Goal: Information Seeking & Learning: Compare options

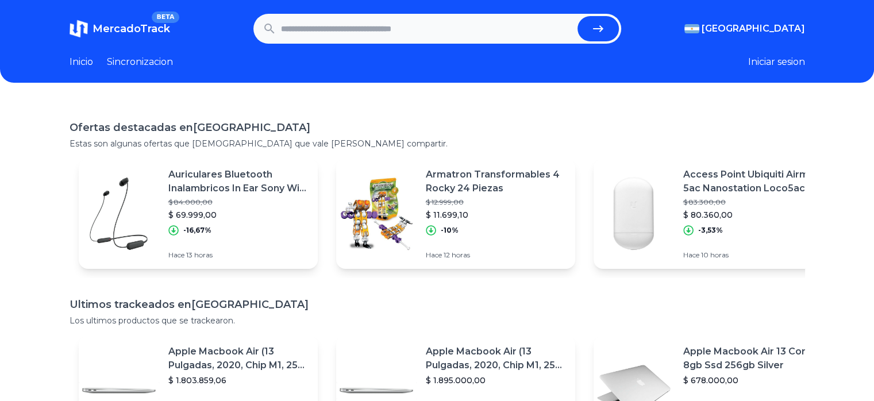
click at [388, 29] on input "text" at bounding box center [427, 28] width 292 height 25
type input "*********"
click at [578, 16] on button "submit" at bounding box center [598, 28] width 41 height 25
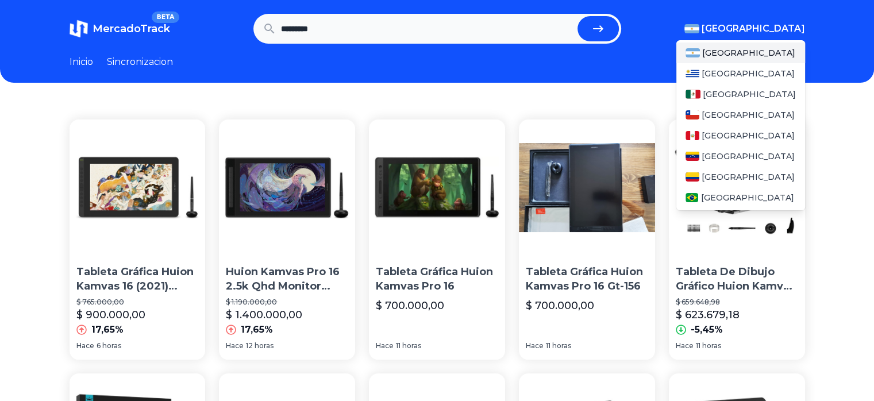
click at [787, 29] on span "[GEOGRAPHIC_DATA]" at bounding box center [753, 29] width 103 height 14
click at [736, 68] on span "[GEOGRAPHIC_DATA]" at bounding box center [748, 73] width 93 height 11
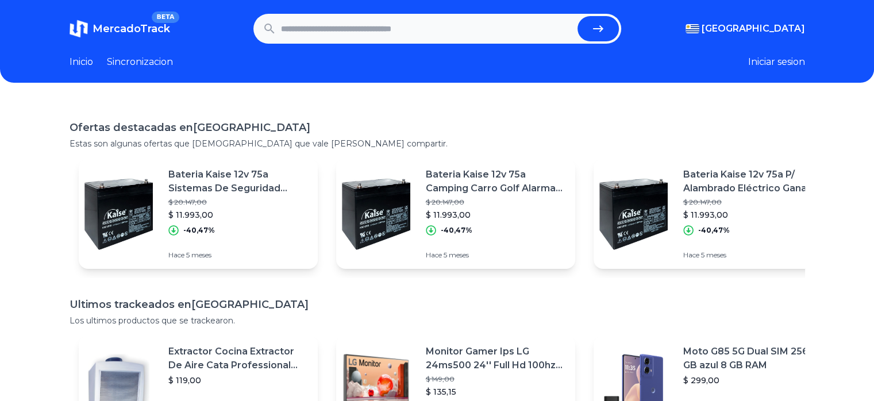
click at [499, 25] on input "text" at bounding box center [427, 28] width 292 height 25
type input "*********"
click at [578, 16] on button "submit" at bounding box center [598, 28] width 41 height 25
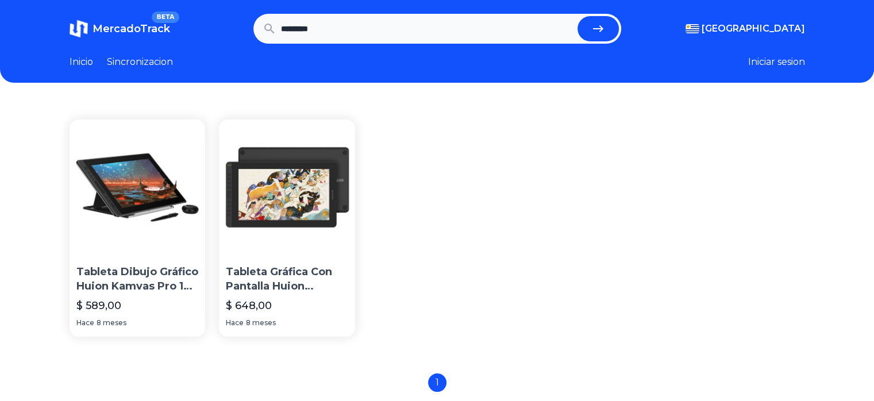
drag, startPoint x: 343, startPoint y: 25, endPoint x: 190, endPoint y: 6, distance: 153.5
click at [190, 6] on header "MercadoTrack BETA Uruguay Argentina Uruguay Mexico Chile Peru Venezuela Colombi…" at bounding box center [437, 41] width 874 height 83
type input "*"
type input "********"
click at [578, 16] on button "submit" at bounding box center [598, 28] width 41 height 25
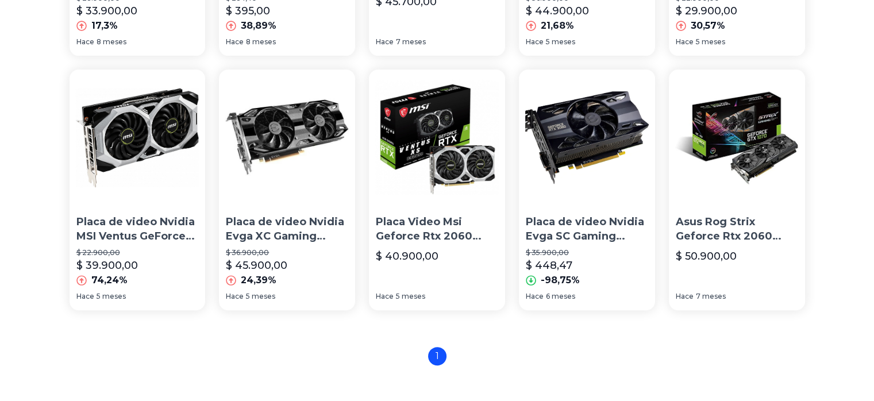
scroll to position [306, 0]
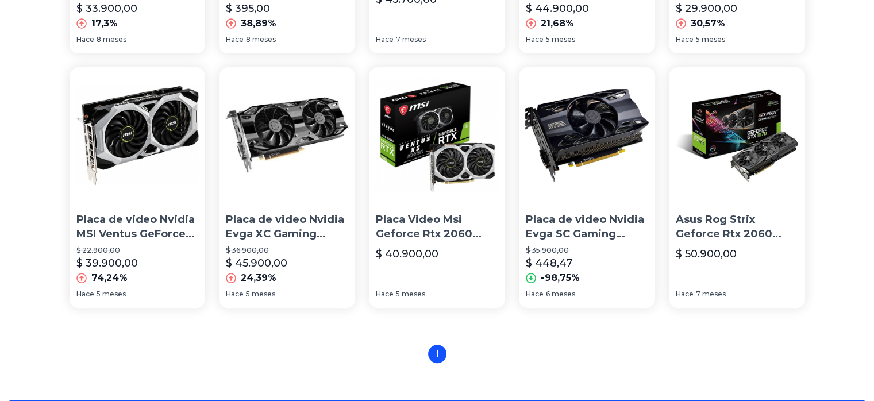
click at [598, 225] on p "Placa de video Nvidia Evga SC Gaming GeForce RTX 20 Series RTX 2060 06G-P4-2062…" at bounding box center [587, 227] width 122 height 29
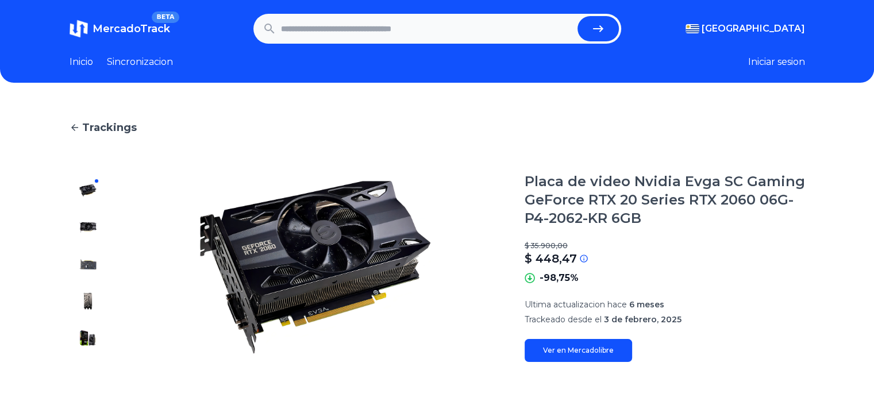
click at [90, 224] on img at bounding box center [88, 227] width 18 height 18
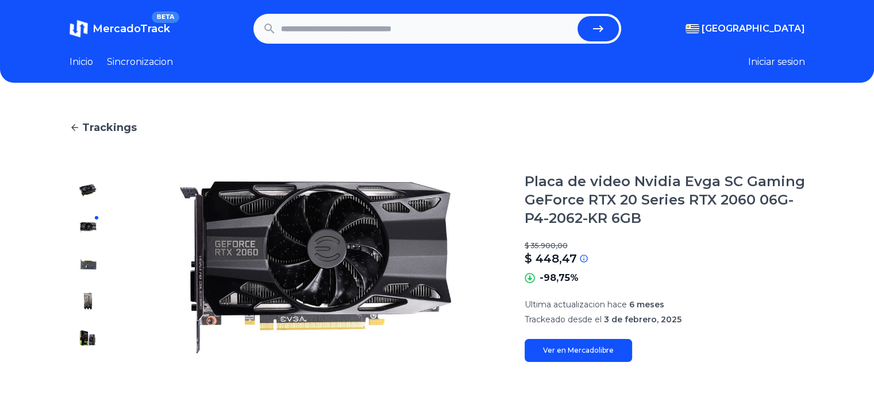
click at [83, 190] on img at bounding box center [88, 191] width 18 height 18
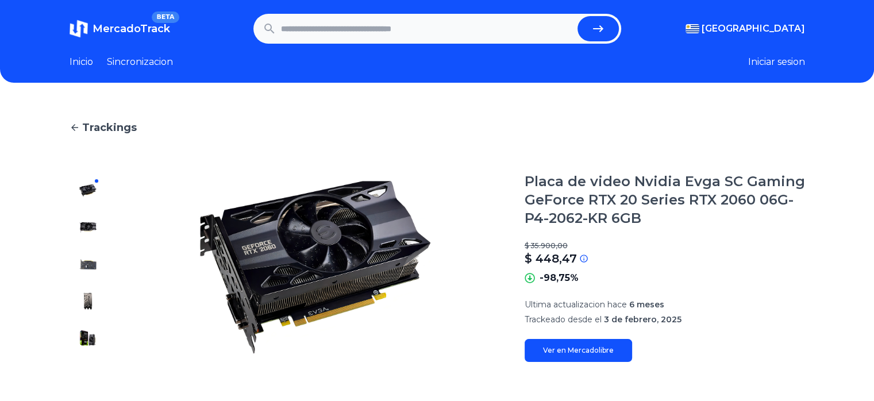
click at [584, 349] on link "Ver en Mercadolibre" at bounding box center [578, 350] width 107 height 23
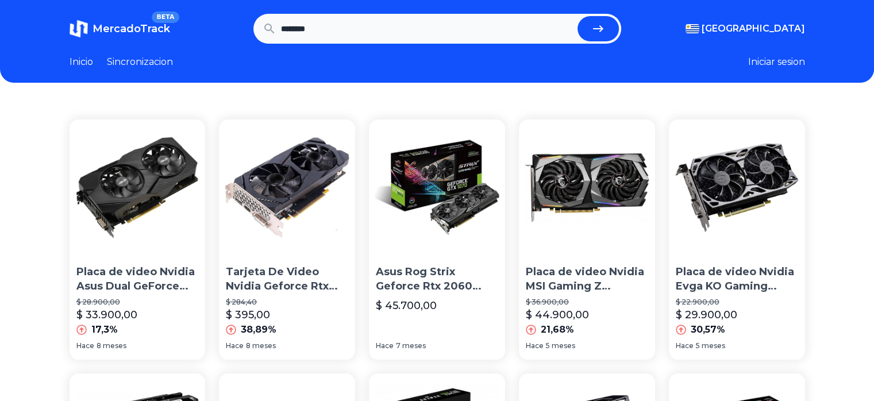
drag, startPoint x: 352, startPoint y: 34, endPoint x: 271, endPoint y: -5, distance: 90.2
click at [271, 0] on html "MercadoTrack BETA Uruguay Argentina Uruguay Mexico Chile Peru Venezuela Colombi…" at bounding box center [437, 397] width 874 height 794
type input "********"
click at [578, 16] on button "submit" at bounding box center [598, 28] width 41 height 25
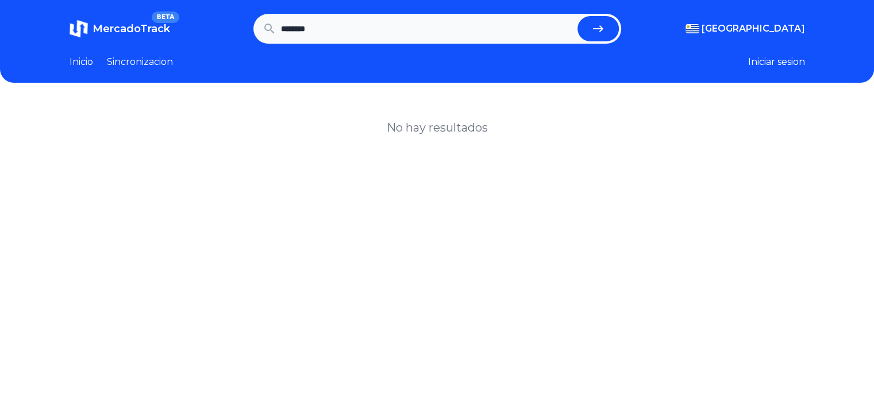
drag, startPoint x: 354, startPoint y: 21, endPoint x: 232, endPoint y: 30, distance: 122.7
click at [232, 30] on section "MercadoTrack BETA [GEOGRAPHIC_DATA] [GEOGRAPHIC_DATA] [GEOGRAPHIC_DATA] [GEOGRA…" at bounding box center [438, 29] width 736 height 30
type input "********"
click at [578, 16] on button "submit" at bounding box center [598, 28] width 41 height 25
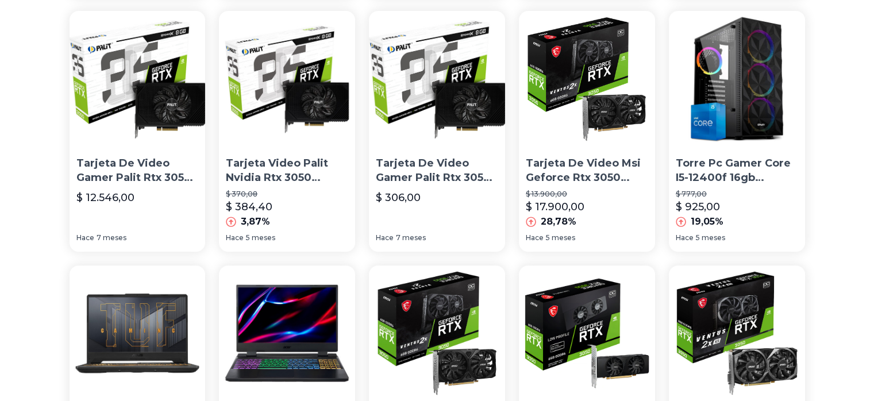
scroll to position [383, 0]
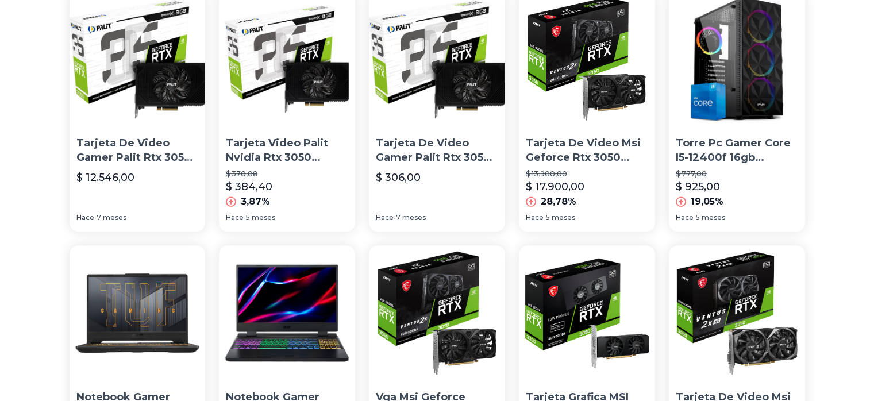
click at [152, 149] on p "Tarjeta De Video Gamer Palit Rtx 3050 Stormx 6gb Gaming" at bounding box center [137, 150] width 122 height 29
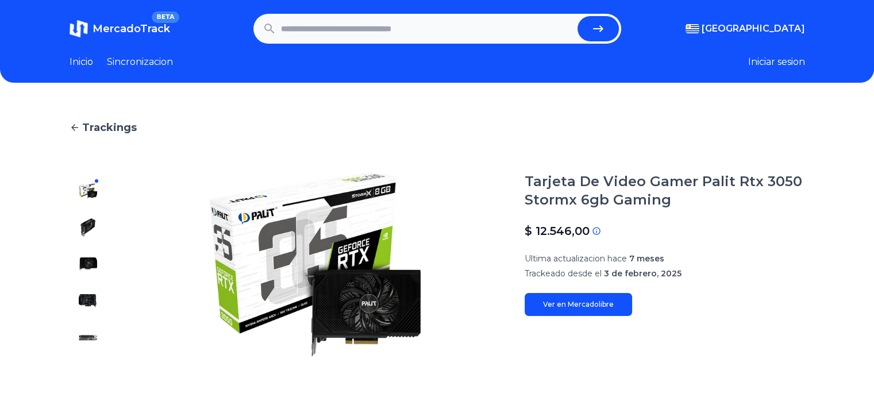
click at [97, 233] on img at bounding box center [88, 227] width 18 height 18
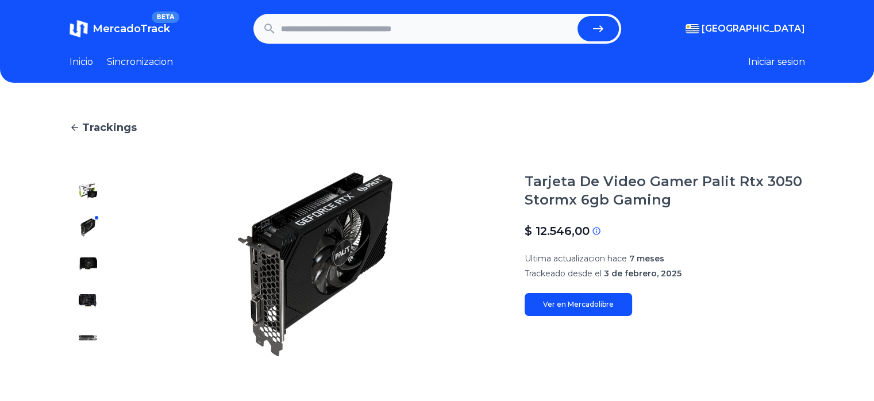
click at [92, 193] on img at bounding box center [88, 191] width 18 height 18
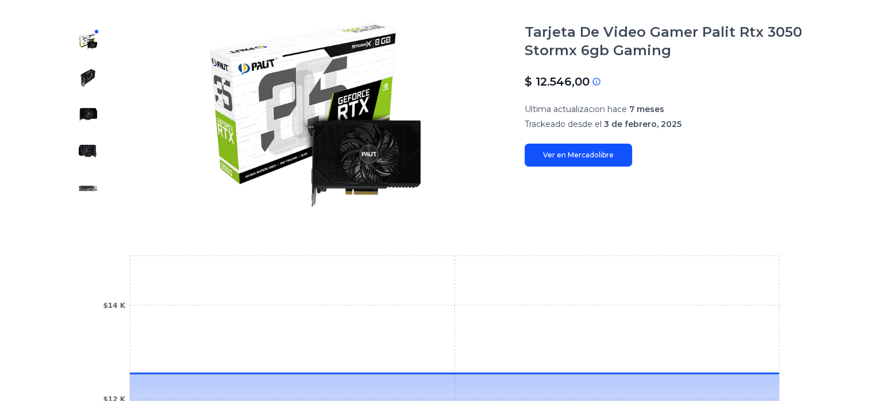
scroll to position [306, 0]
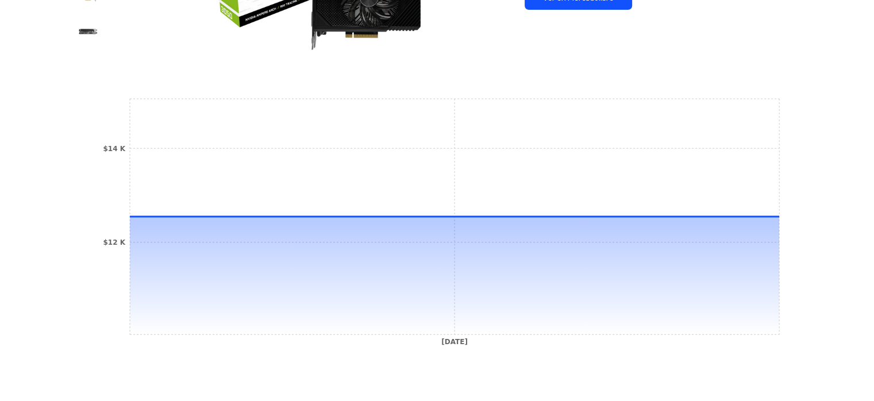
type input "********"
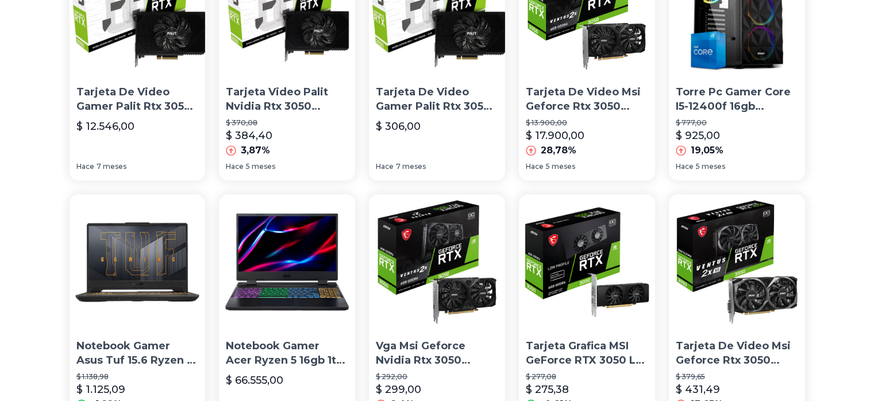
scroll to position [536, 0]
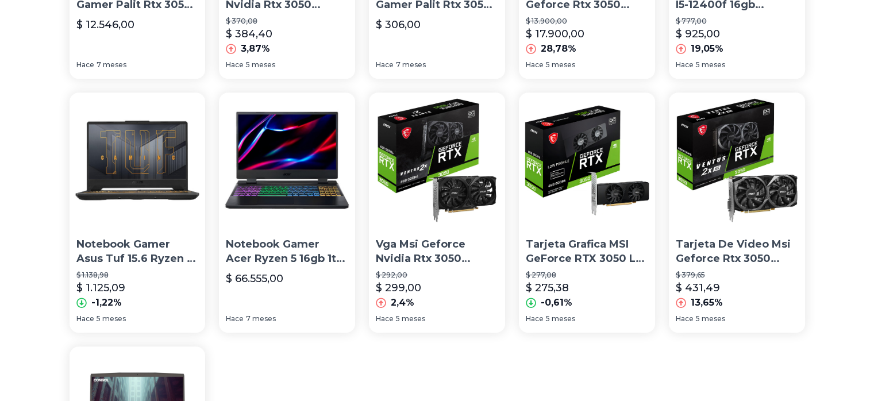
click at [619, 256] on p "Tarjeta Grafica MSI GeForce RTX 3050 LP 6G OC GDDR6" at bounding box center [587, 251] width 122 height 29
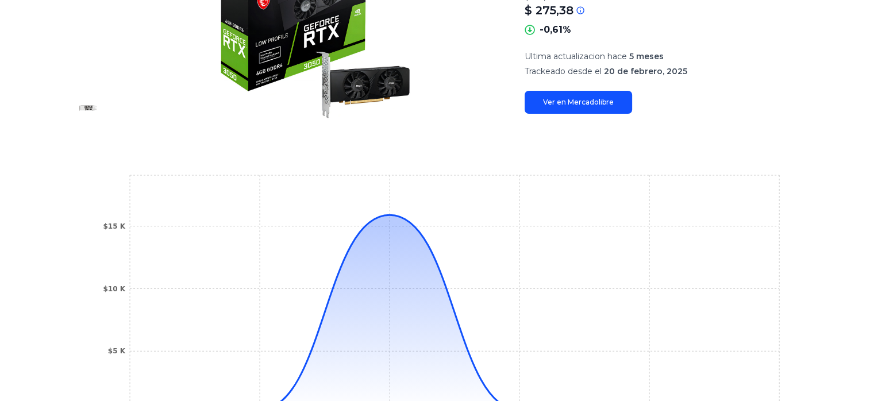
scroll to position [76, 0]
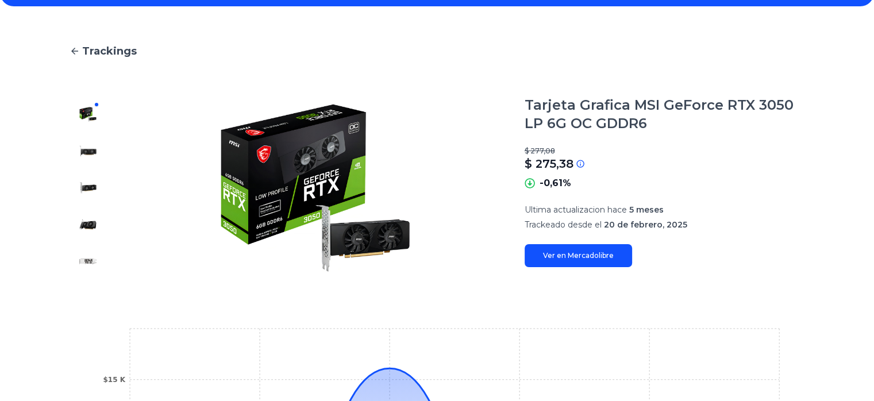
click at [96, 153] on img at bounding box center [88, 151] width 18 height 18
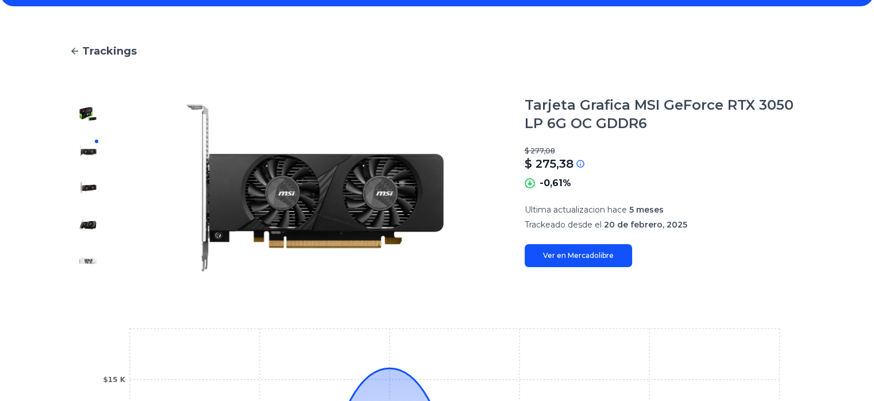
click at [95, 193] on img at bounding box center [88, 188] width 18 height 18
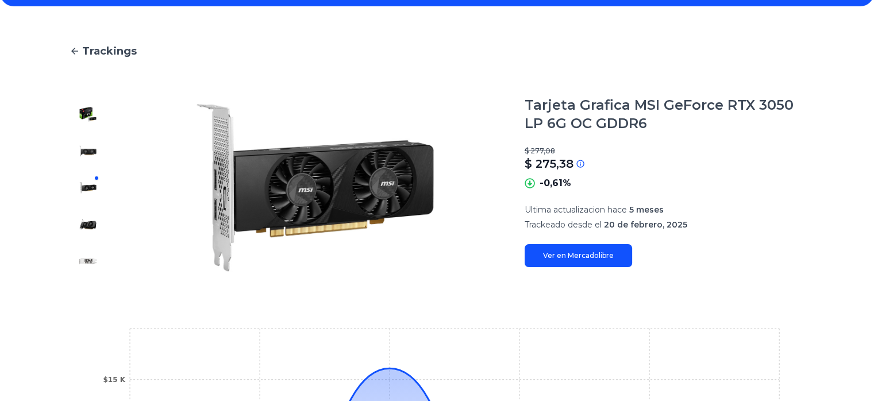
click at [92, 248] on div at bounding box center [88, 188] width 37 height 184
click at [97, 248] on div at bounding box center [88, 188] width 37 height 184
click at [93, 257] on img at bounding box center [88, 261] width 18 height 18
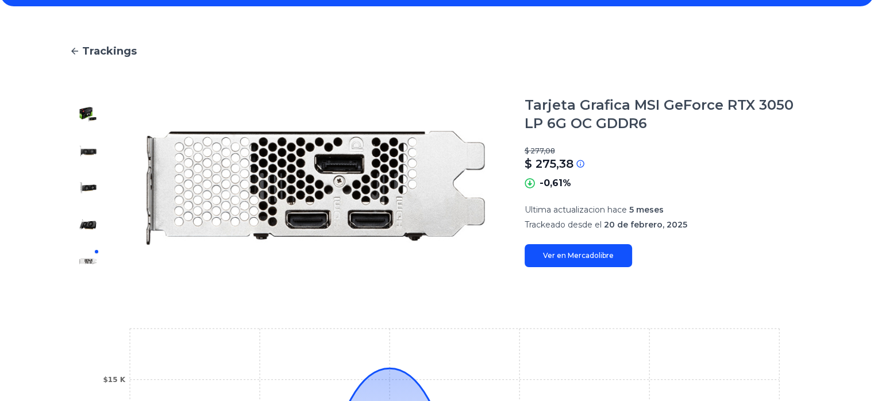
click at [89, 109] on img at bounding box center [88, 114] width 18 height 18
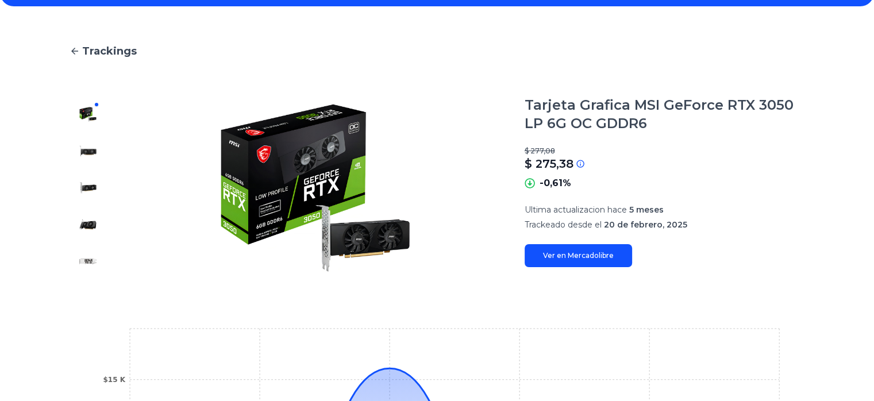
click at [589, 254] on link "Ver en Mercadolibre" at bounding box center [578, 255] width 107 height 23
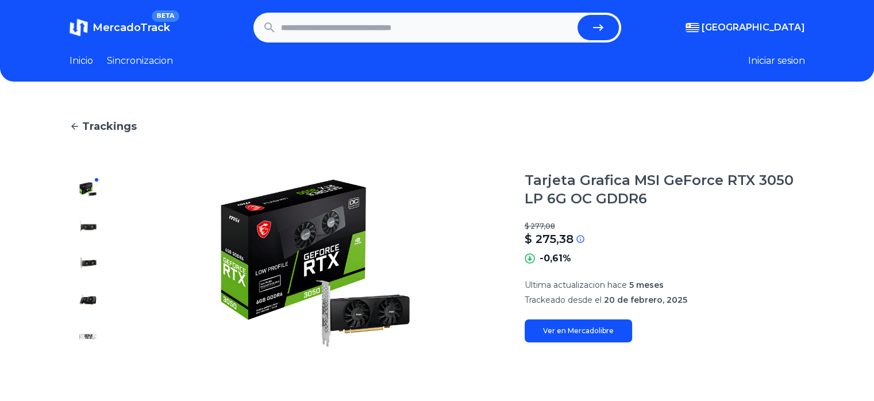
scroll to position [0, 0]
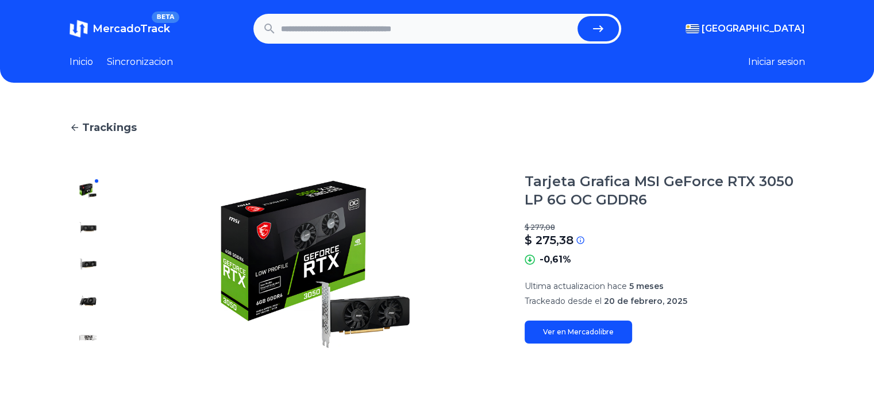
click at [308, 24] on input "text" at bounding box center [427, 28] width 292 height 25
type input "********"
click at [578, 16] on button "submit" at bounding box center [598, 28] width 41 height 25
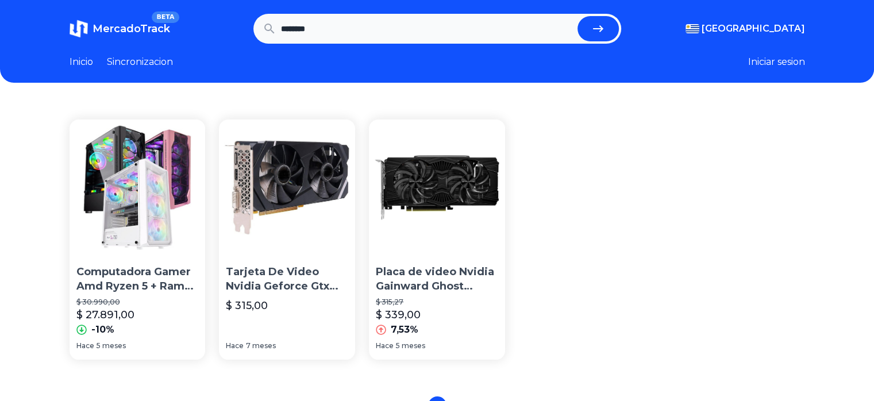
click at [403, 282] on p "Placa de video Nvidia Gainward Ghost GeForce GTX 16 Series GTX 1660 Ti NE6166T0…" at bounding box center [437, 279] width 122 height 29
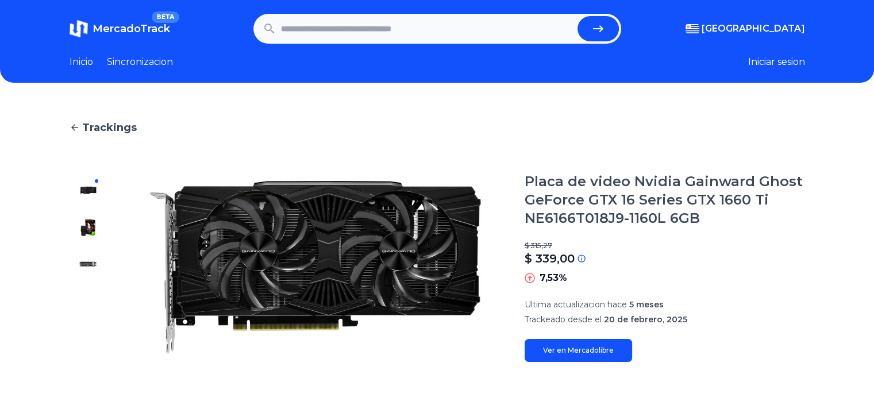
click at [90, 222] on img at bounding box center [88, 227] width 18 height 18
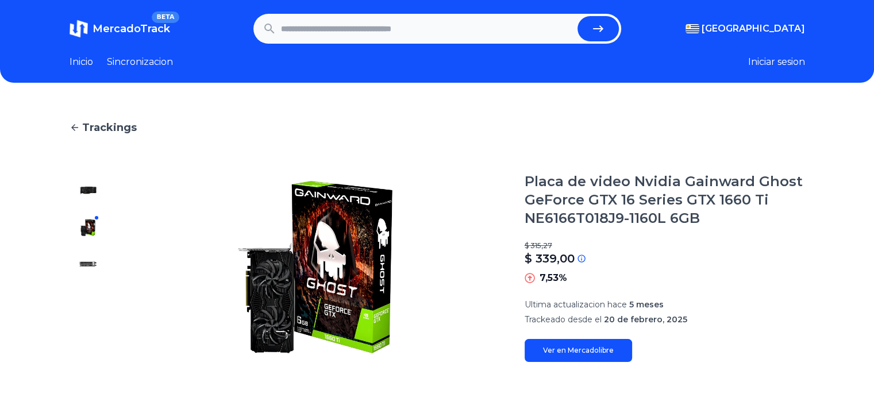
click at [97, 182] on img at bounding box center [88, 191] width 18 height 18
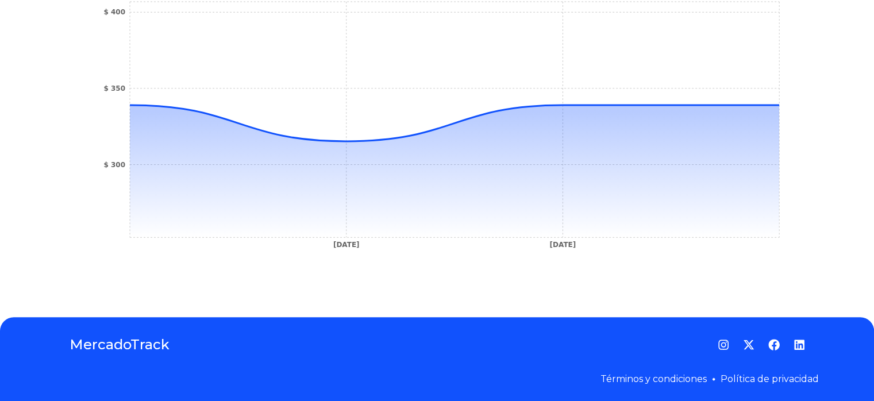
scroll to position [412, 0]
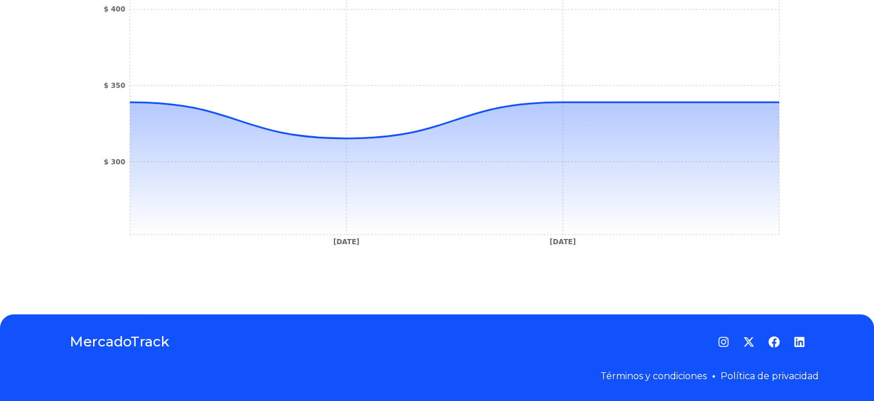
type input "********"
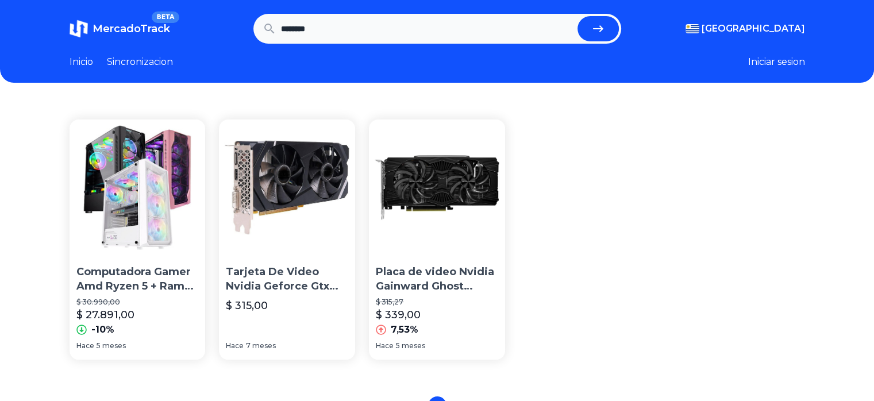
drag, startPoint x: 336, startPoint y: 40, endPoint x: 182, endPoint y: 41, distance: 154.0
click at [182, 41] on section "MercadoTrack BETA [GEOGRAPHIC_DATA] [GEOGRAPHIC_DATA] [GEOGRAPHIC_DATA] [GEOGRA…" at bounding box center [438, 29] width 736 height 30
type input "********"
click at [578, 16] on button "submit" at bounding box center [598, 28] width 41 height 25
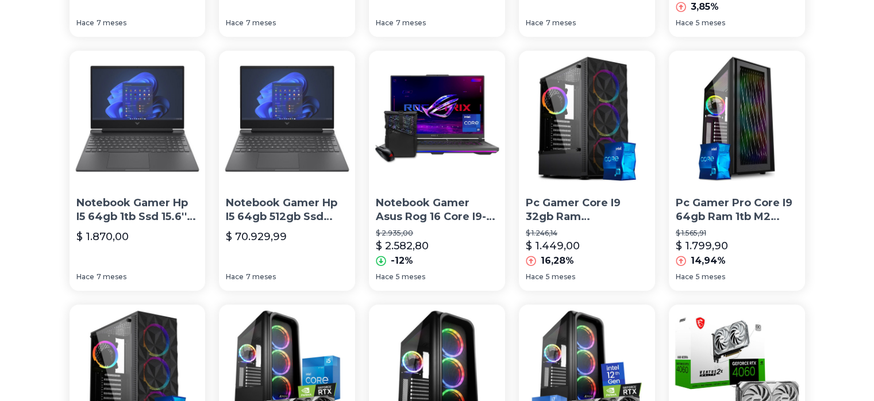
scroll to position [613, 0]
